Goal: Transaction & Acquisition: Purchase product/service

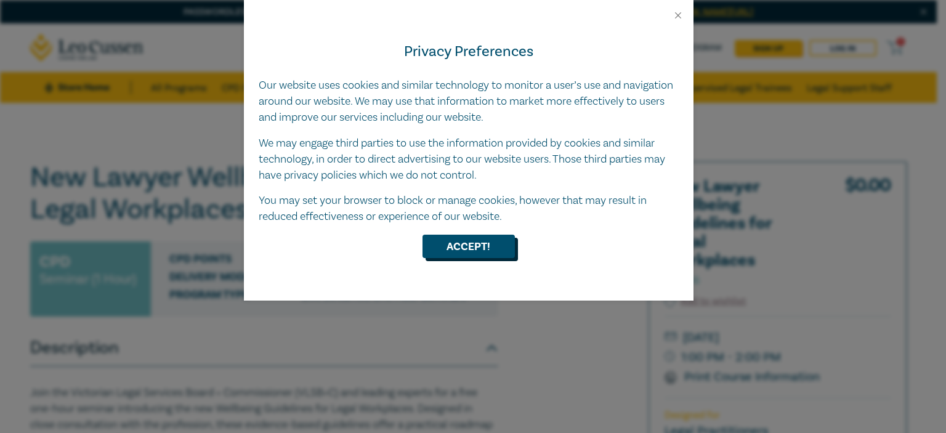
click at [466, 240] on button "Accept!" at bounding box center [469, 246] width 92 height 23
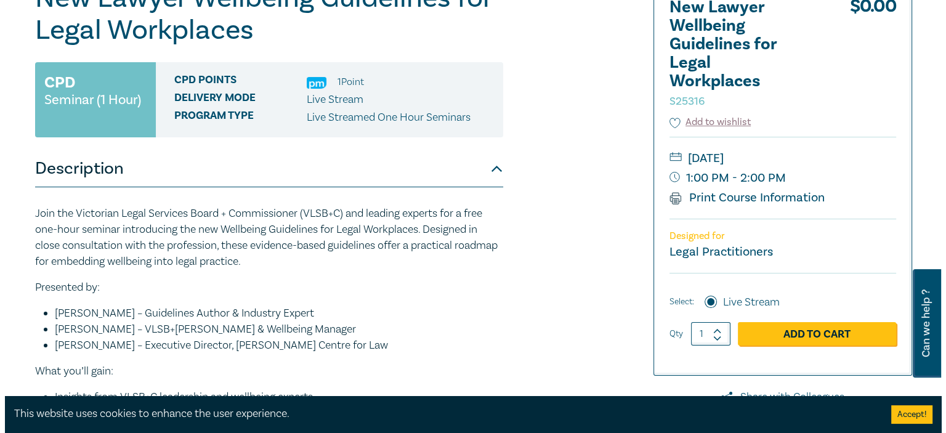
scroll to position [180, 0]
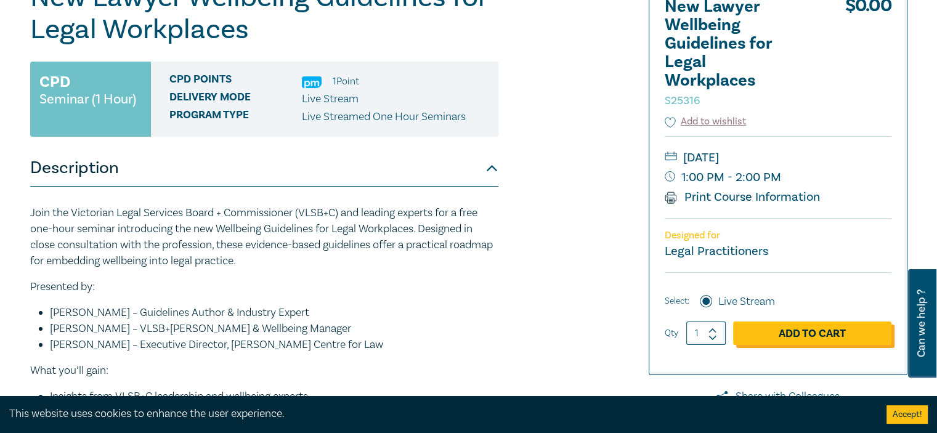
click at [790, 340] on link "Add to Cart" at bounding box center [812, 333] width 158 height 23
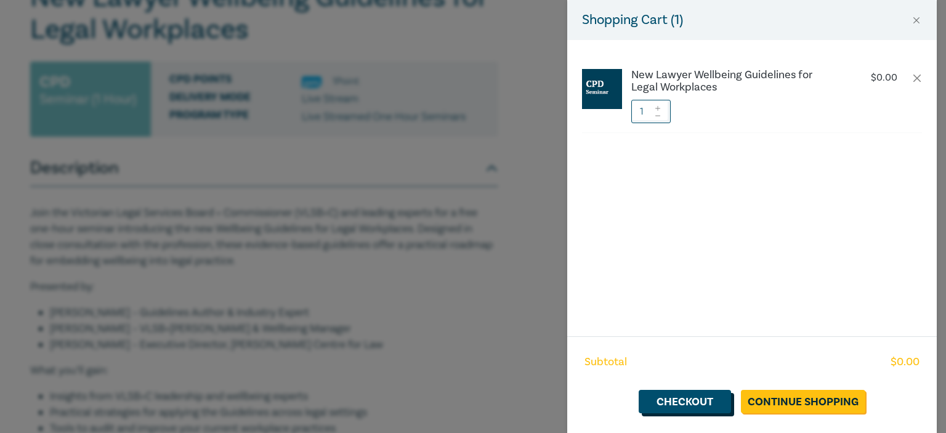
click at [688, 406] on link "Checkout" at bounding box center [685, 401] width 92 height 23
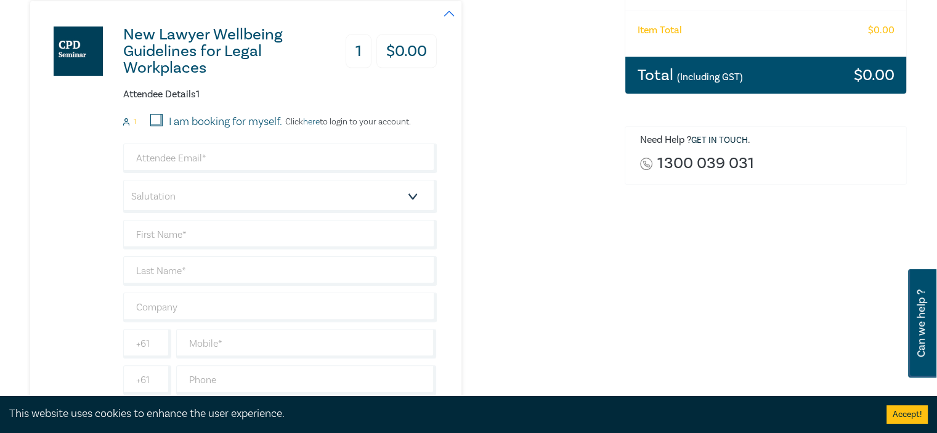
scroll to position [274, 0]
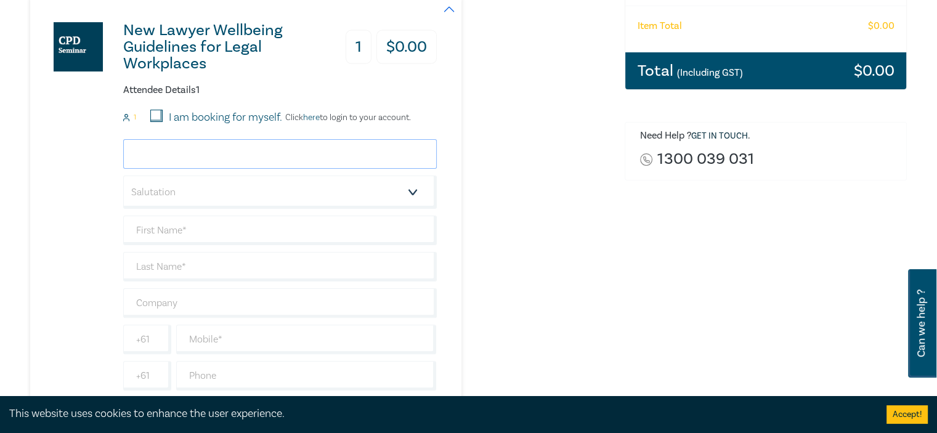
click at [254, 150] on input "email" at bounding box center [280, 154] width 314 height 30
click at [153, 113] on input "I am booking for myself." at bounding box center [156, 116] width 12 height 12
checkbox input "true"
click at [156, 155] on input "email" at bounding box center [280, 154] width 314 height 30
type input "[EMAIL_ADDRESS][DOMAIN_NAME]"
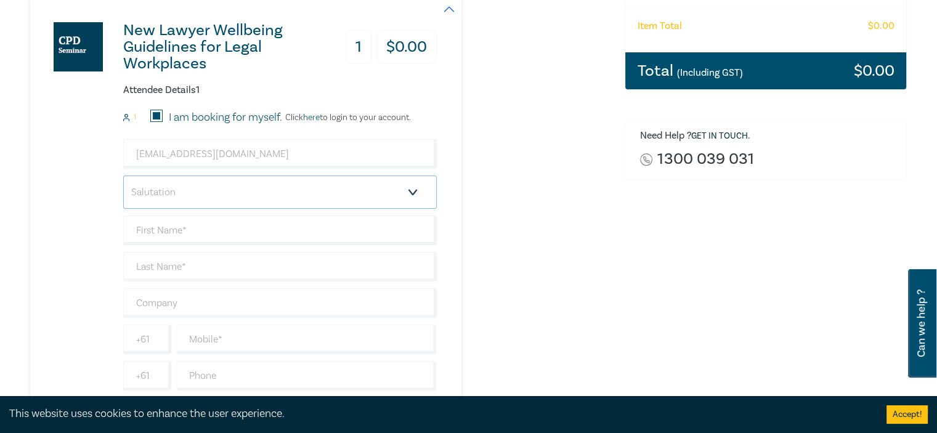
click at [177, 182] on select "Salutation Mr. Mrs. Ms. Miss Dr. Prof. Other" at bounding box center [280, 192] width 314 height 33
select select "Miss"
click at [123, 176] on select "Salutation Mr. Mrs. Ms. Miss Dr. Prof. Other" at bounding box center [280, 192] width 314 height 33
click at [173, 222] on input "text" at bounding box center [280, 231] width 314 height 30
type input "Gulshen"
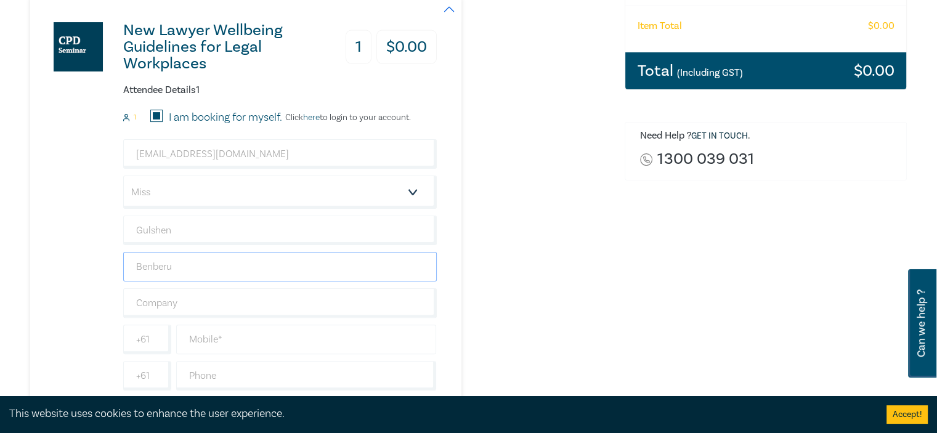
type input "Benberu"
click at [215, 345] on input "text" at bounding box center [306, 340] width 261 height 30
type input "0422261013"
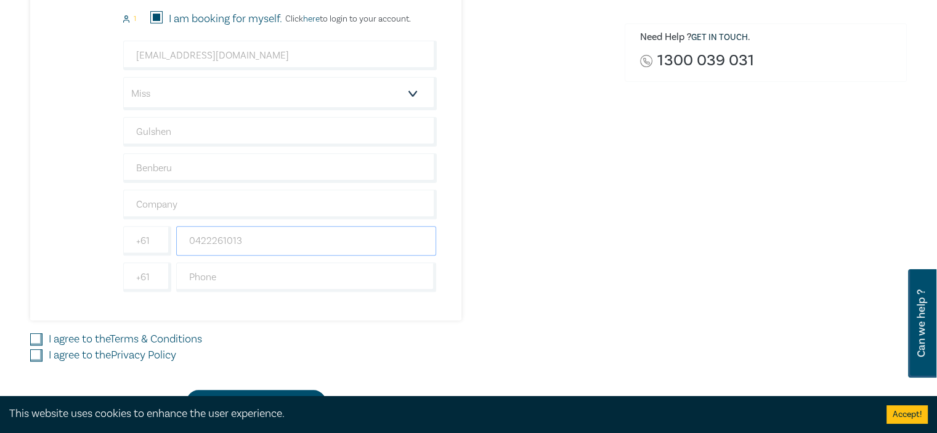
scroll to position [382, 0]
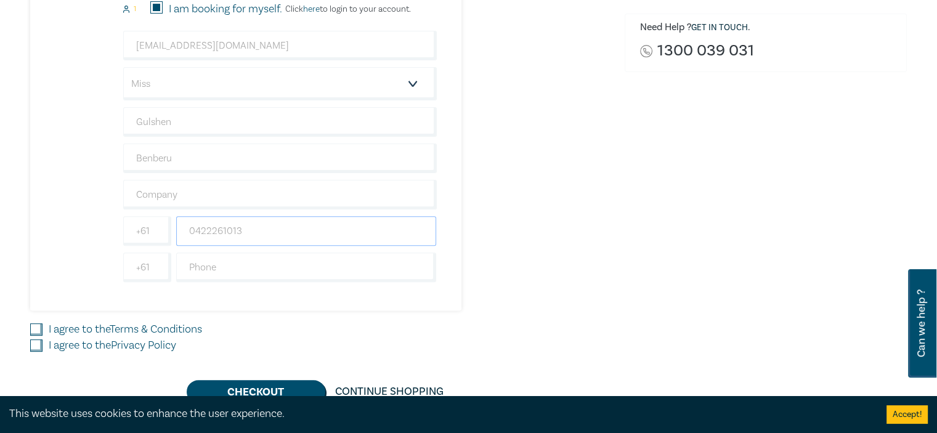
drag, startPoint x: 249, startPoint y: 226, endPoint x: 136, endPoint y: 214, distance: 114.6
click at [136, 216] on div "[PHONE_NUMBER]" at bounding box center [280, 231] width 318 height 30
click at [75, 213] on div "New Lawyer Wellbeing Guidelines for Legal Workplaces 1 $ 0.00 Attendee Details …" at bounding box center [233, 100] width 407 height 422
click at [217, 225] on input "text" at bounding box center [306, 231] width 261 height 30
type input "0422261013"
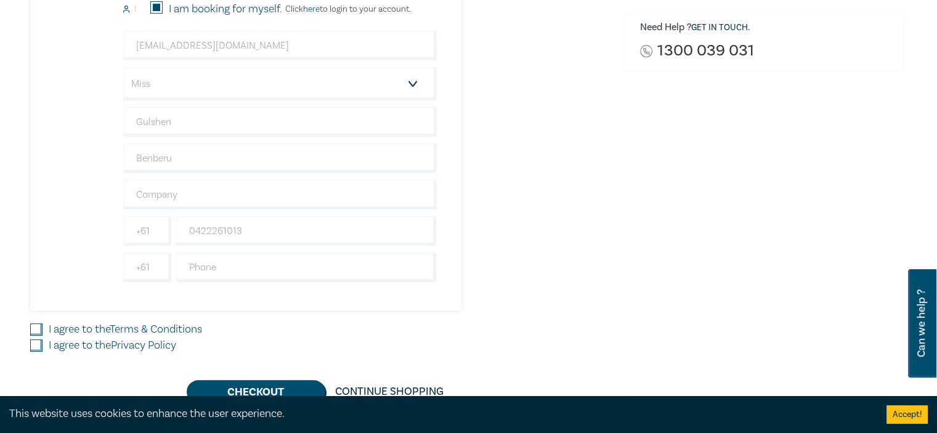
click at [35, 328] on input "I agree to the Terms & Conditions" at bounding box center [36, 329] width 12 height 12
checkbox input "true"
click at [36, 346] on input "I agree to the Privacy Policy" at bounding box center [36, 345] width 12 height 12
checkbox input "true"
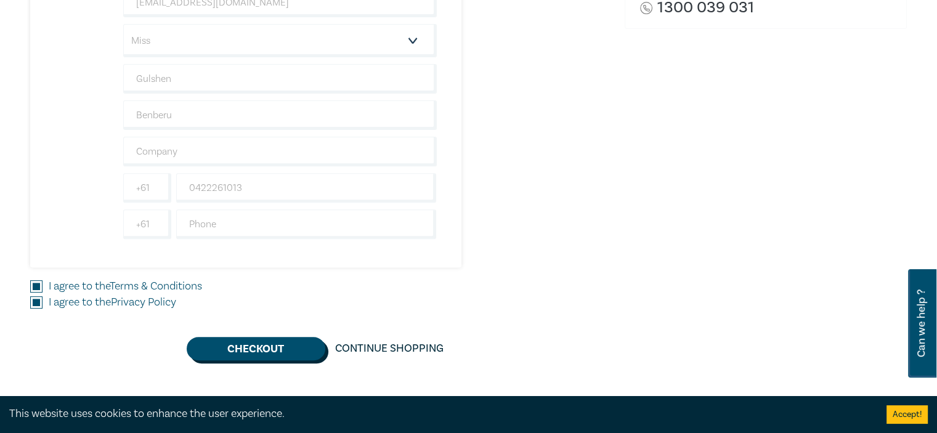
click at [239, 349] on button "Checkout" at bounding box center [256, 348] width 139 height 23
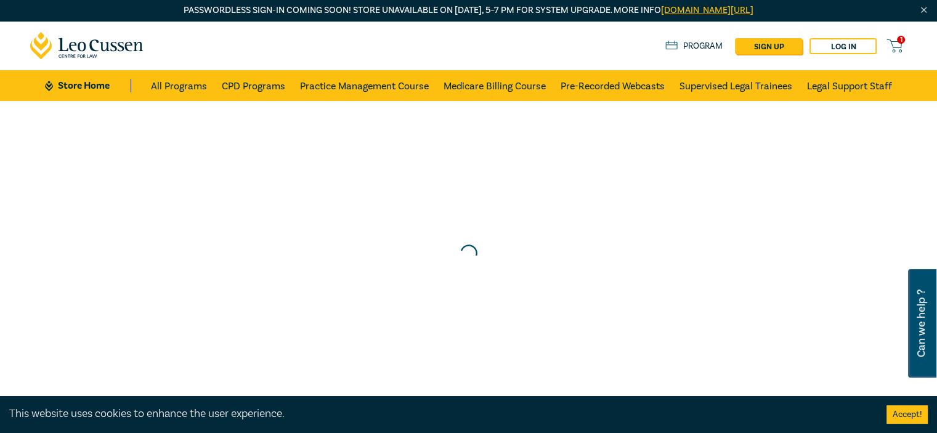
scroll to position [0, 0]
